Goal: Find specific page/section: Find specific page/section

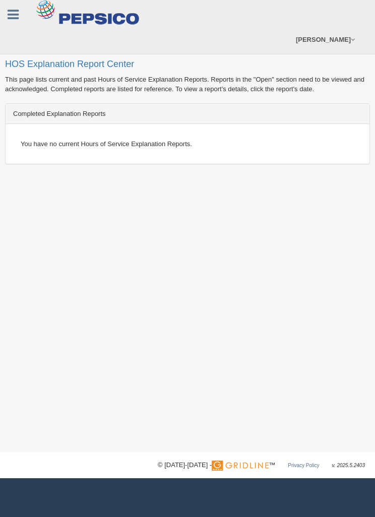
click at [106, 66] on h2 "HOS Explanation Report Center" at bounding box center [187, 39] width 365 height 59
click at [12, 11] on icon at bounding box center [13, 14] width 11 height 13
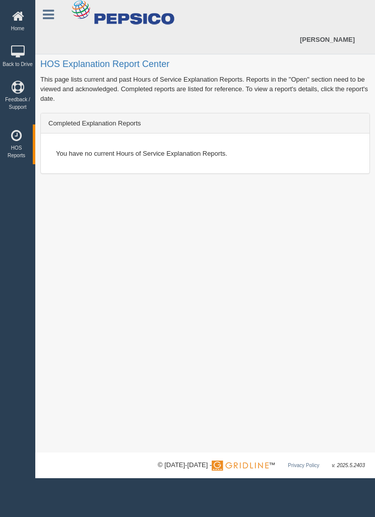
click at [25, 142] on icon at bounding box center [17, 135] width 28 height 13
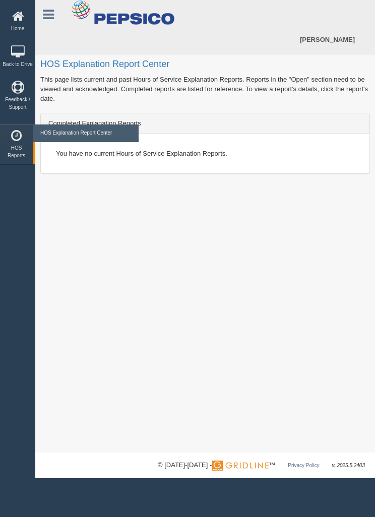
click at [118, 135] on link "HOS Explanation Report Center" at bounding box center [86, 133] width 96 height 18
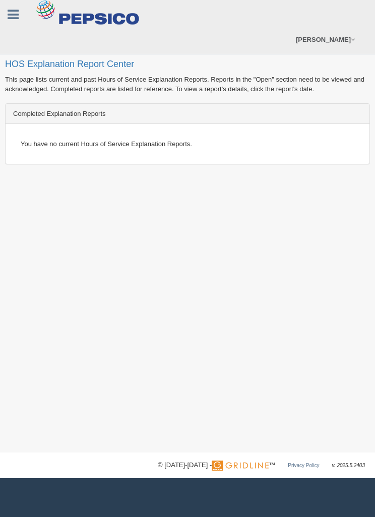
click at [19, 16] on link at bounding box center [13, 13] width 26 height 15
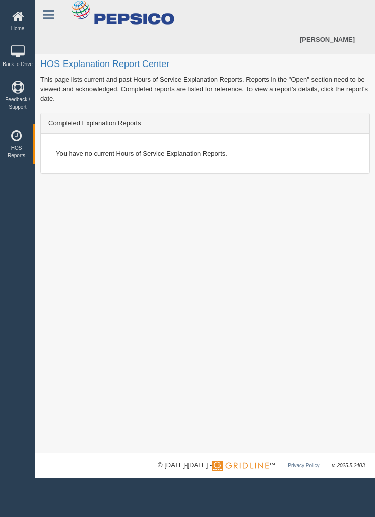
click at [23, 142] on icon at bounding box center [17, 135] width 28 height 13
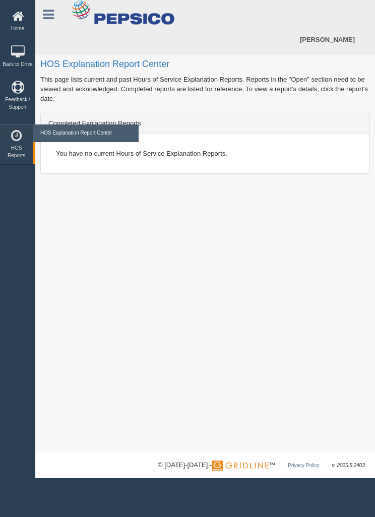
click at [101, 138] on link "HOS Explanation Report Center" at bounding box center [86, 133] width 96 height 18
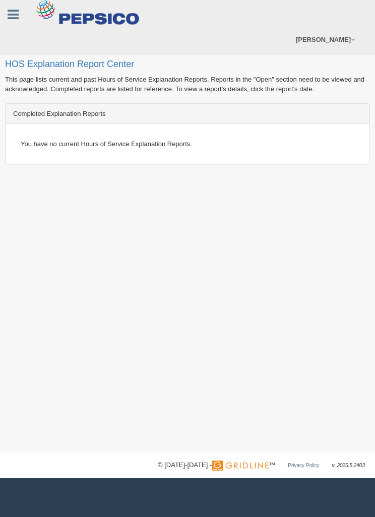
click at [110, 147] on div "You have no current Hours of Service Explanation Reports." at bounding box center [187, 143] width 349 height 25
